Goal: Task Accomplishment & Management: Complete application form

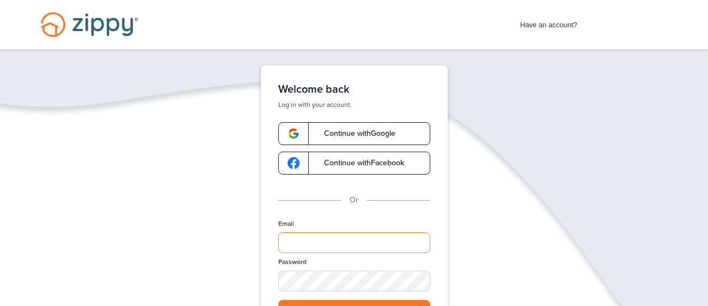
click at [287, 239] on input "Email" at bounding box center [354, 242] width 152 height 21
type input "**********"
click at [299, 302] on button "Log in" at bounding box center [354, 311] width 152 height 22
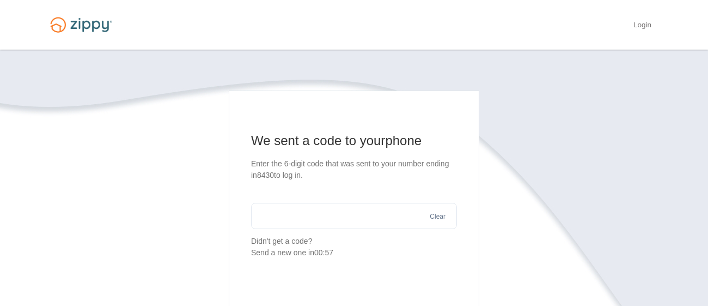
click at [298, 216] on input "text" at bounding box center [354, 216] width 206 height 26
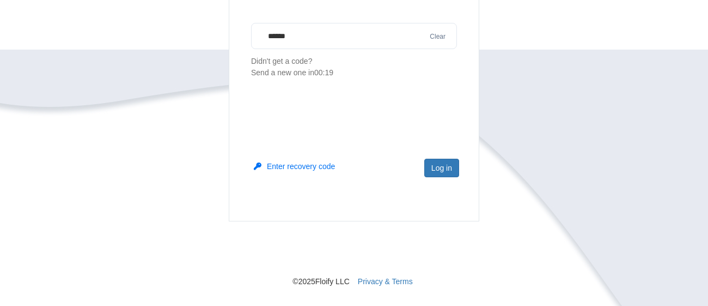
scroll to position [196, 0]
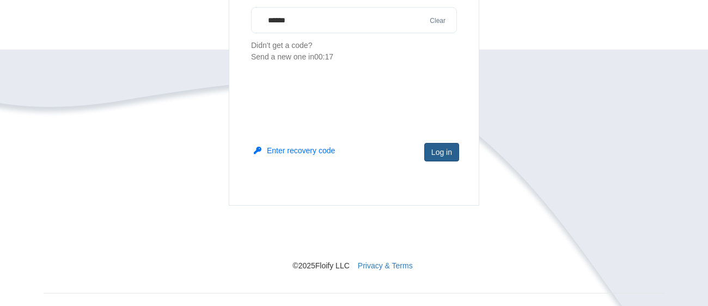
type input "******"
click at [440, 151] on button "Log in" at bounding box center [441, 152] width 35 height 19
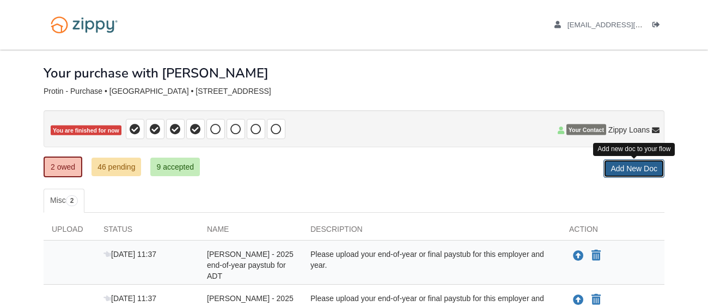
click at [644, 174] on link "Add New Doc" at bounding box center [634, 168] width 61 height 19
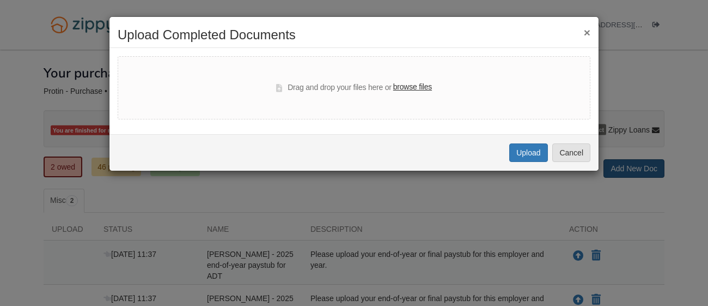
click at [644, 174] on div "× Upload Completed Documents Drag and drop your files here or browse files Uplo…" at bounding box center [354, 153] width 708 height 306
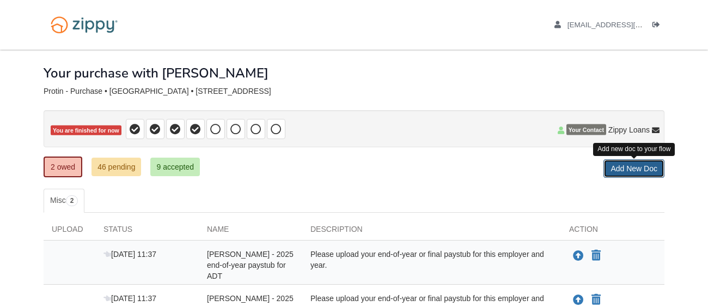
click at [629, 170] on link "Add New Doc" at bounding box center [634, 168] width 61 height 19
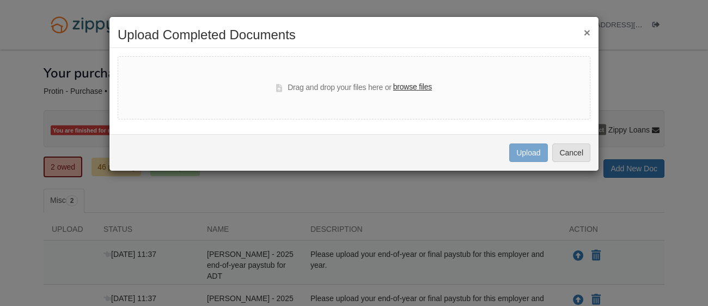
click at [407, 85] on label "browse files" at bounding box center [412, 87] width 39 height 12
click at [0, 0] on input "browse files" at bounding box center [0, 0] width 0 height 0
select select "****"
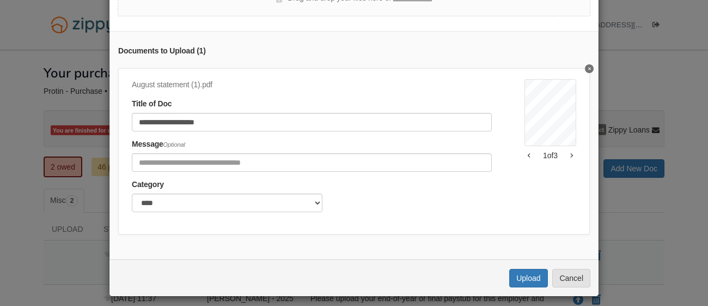
scroll to position [82, 0]
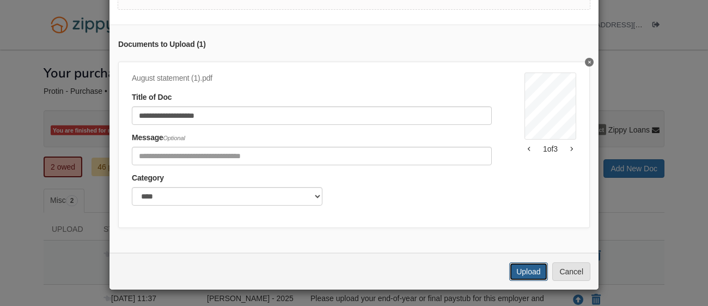
click at [527, 269] on button "Upload" at bounding box center [528, 271] width 38 height 19
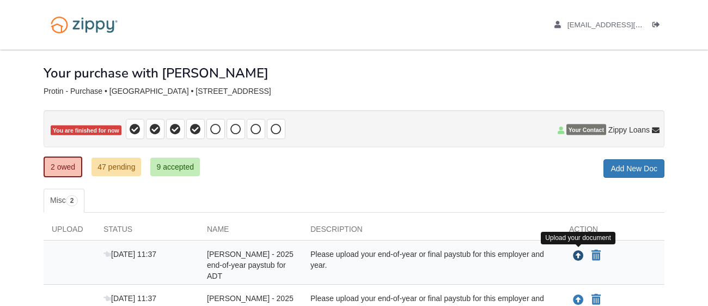
click at [581, 255] on icon "Upload Dina Protin - 2025 end-of-year paystub for ADT" at bounding box center [578, 256] width 11 height 11
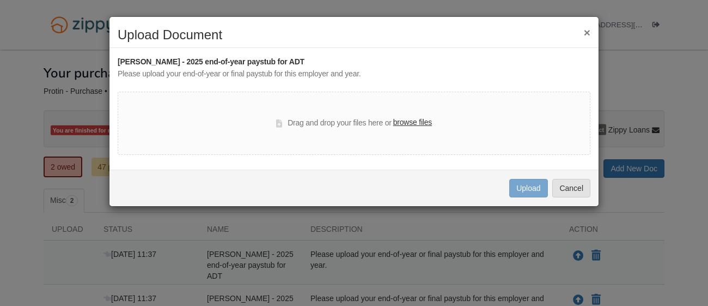
click at [407, 123] on label "browse files" at bounding box center [412, 123] width 39 height 12
click at [0, 0] on input "browse files" at bounding box center [0, 0] width 0 height 0
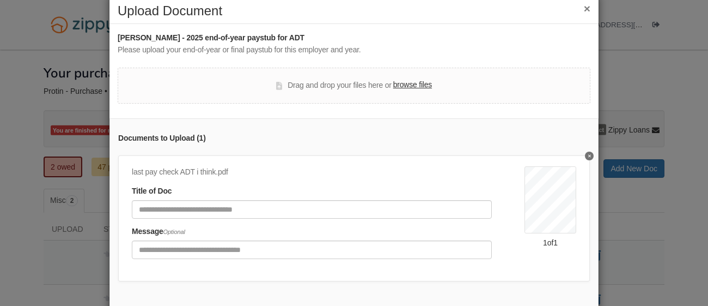
scroll to position [77, 0]
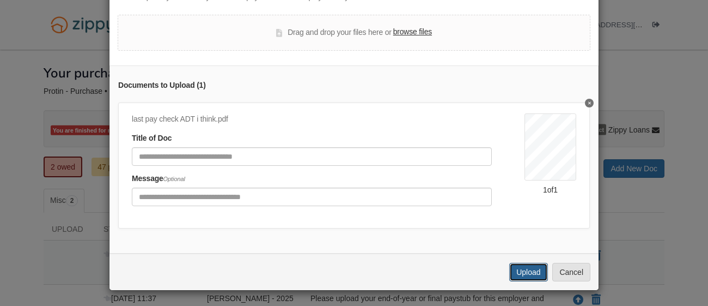
click at [527, 268] on button "Upload" at bounding box center [528, 272] width 38 height 19
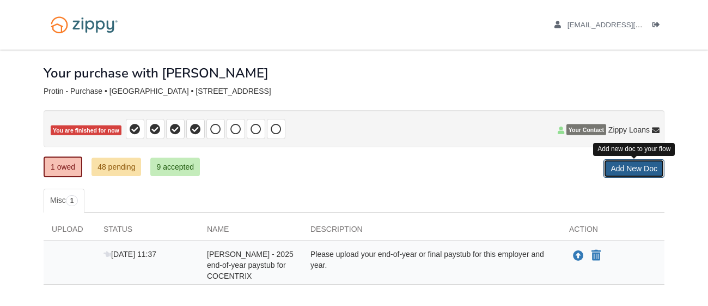
click at [631, 166] on link "Add New Doc" at bounding box center [634, 168] width 61 height 19
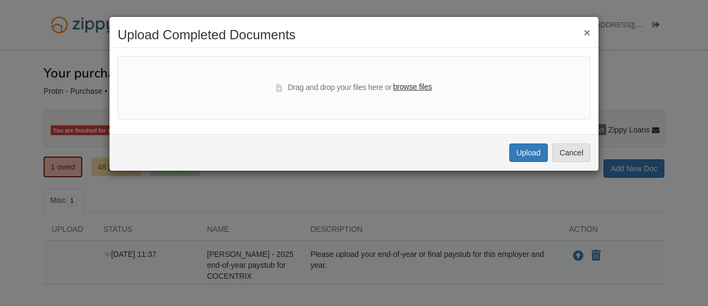
click at [409, 85] on label "browse files" at bounding box center [412, 87] width 39 height 12
click at [0, 0] on input "browse files" at bounding box center [0, 0] width 0 height 0
select select "****"
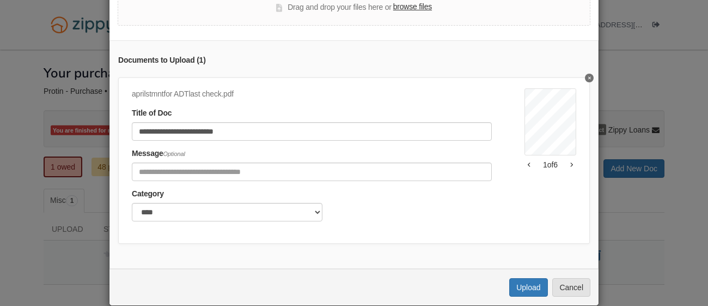
scroll to position [72, 0]
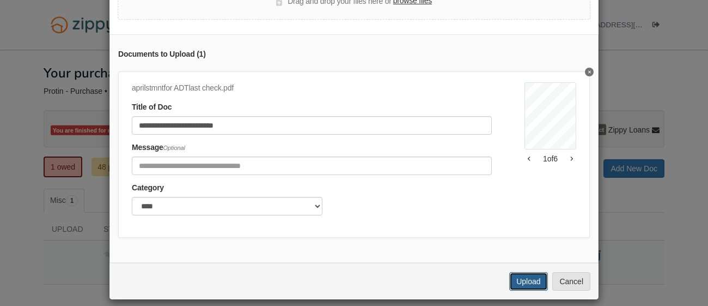
click at [524, 278] on button "Upload" at bounding box center [528, 281] width 38 height 19
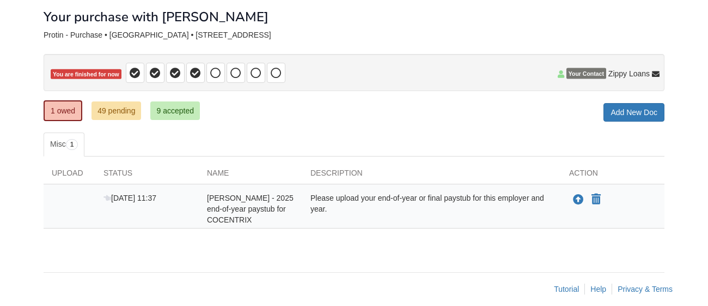
scroll to position [65, 0]
